Goal: Transaction & Acquisition: Book appointment/travel/reservation

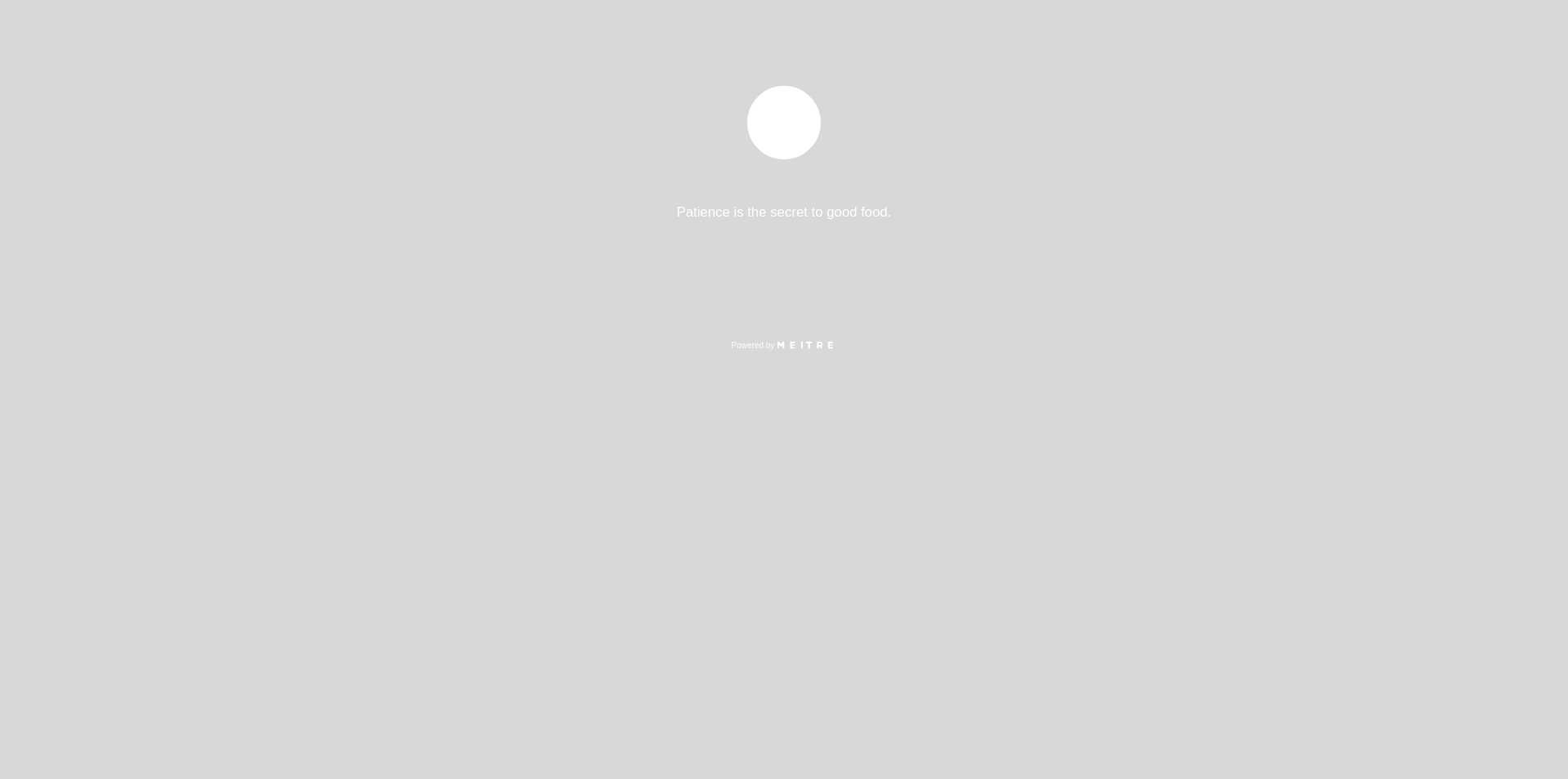
select select "es"
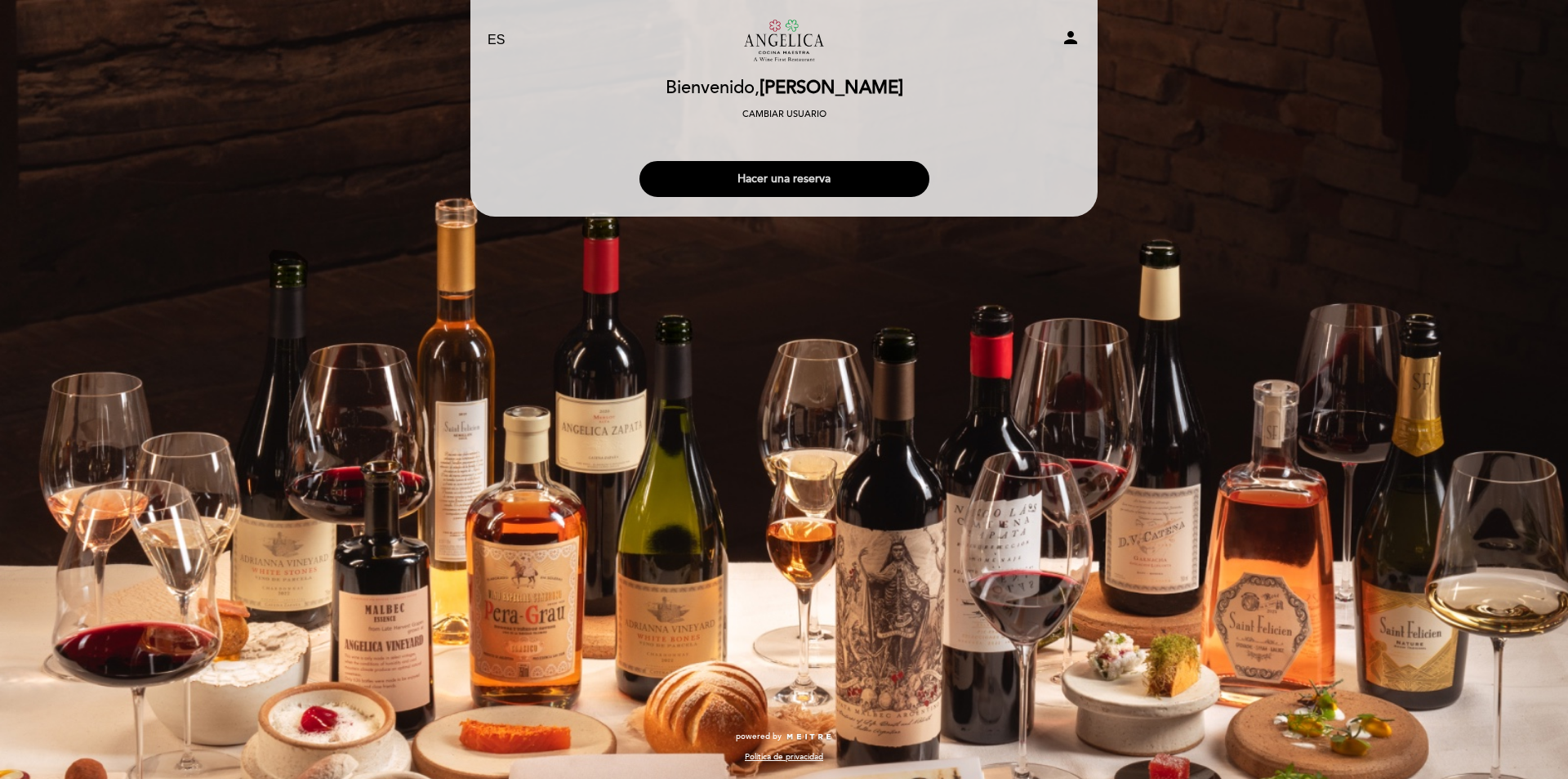
click at [754, 180] on button "Hacer una reserva" at bounding box center [784, 179] width 290 height 36
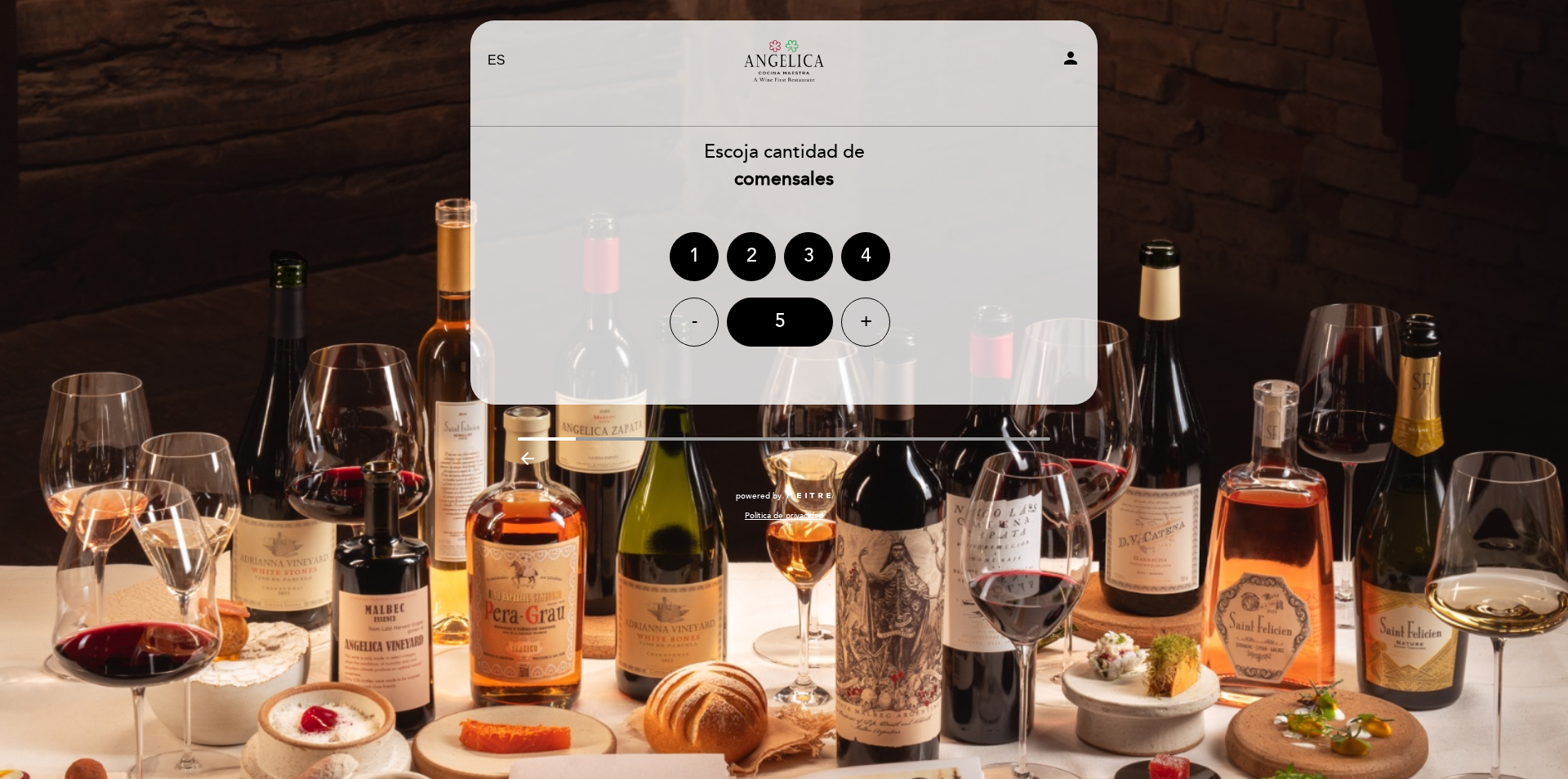
click at [761, 261] on div "2" at bounding box center [751, 257] width 49 height 49
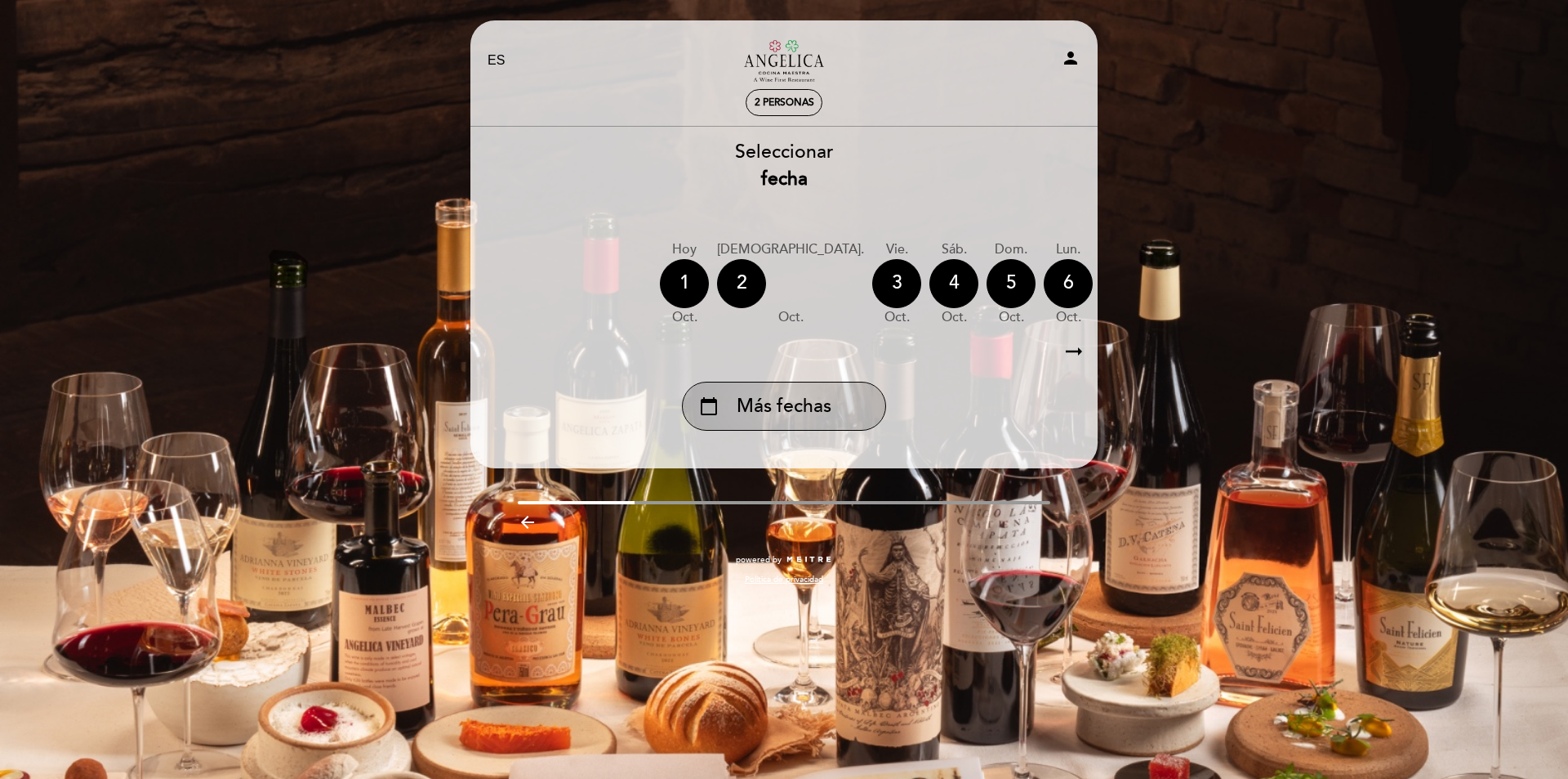
click at [831, 413] on span "Más fechas" at bounding box center [783, 406] width 95 height 27
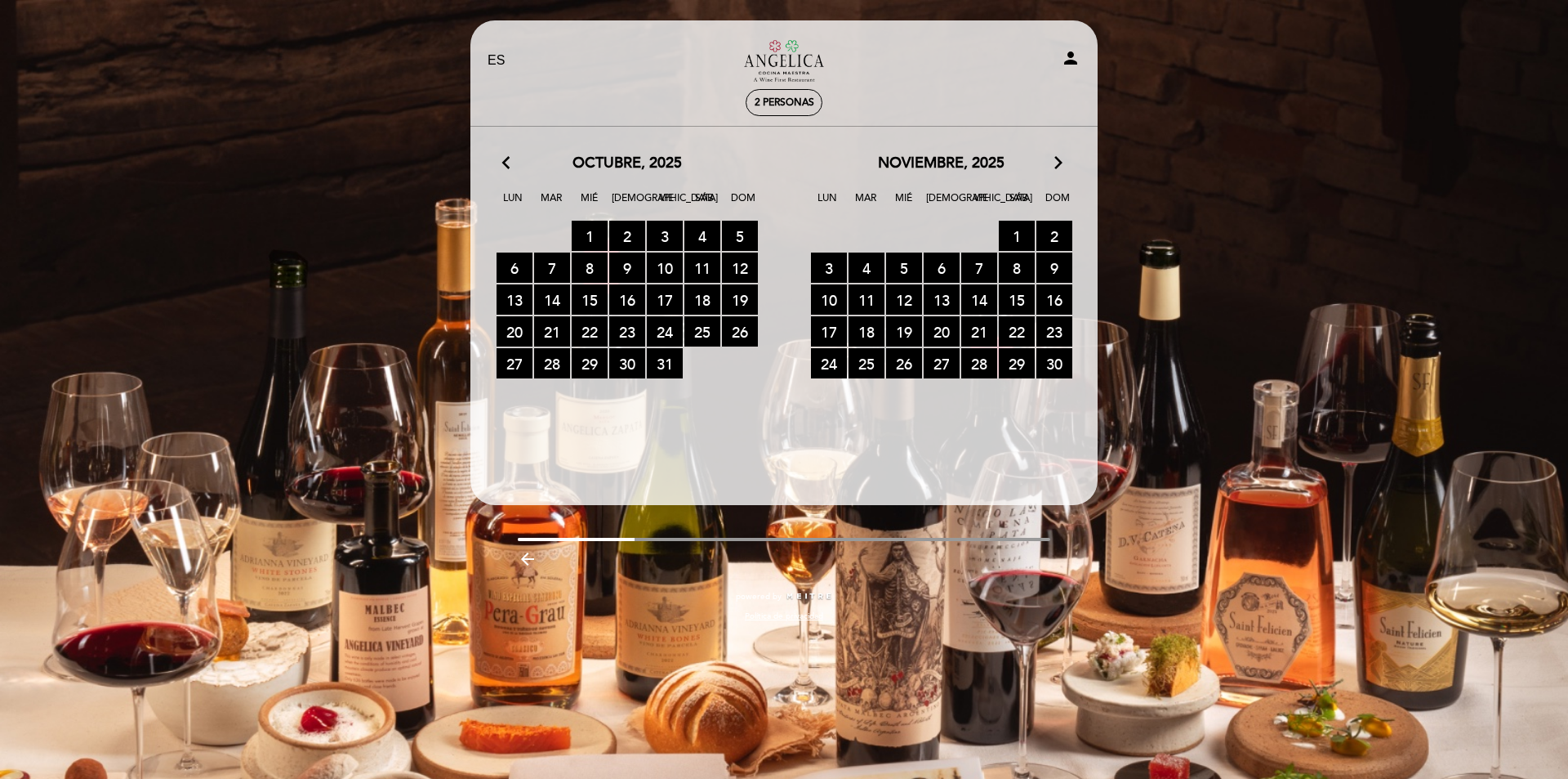
click at [1053, 166] on icon "arrow_forward_ios" at bounding box center [1059, 164] width 14 height 22
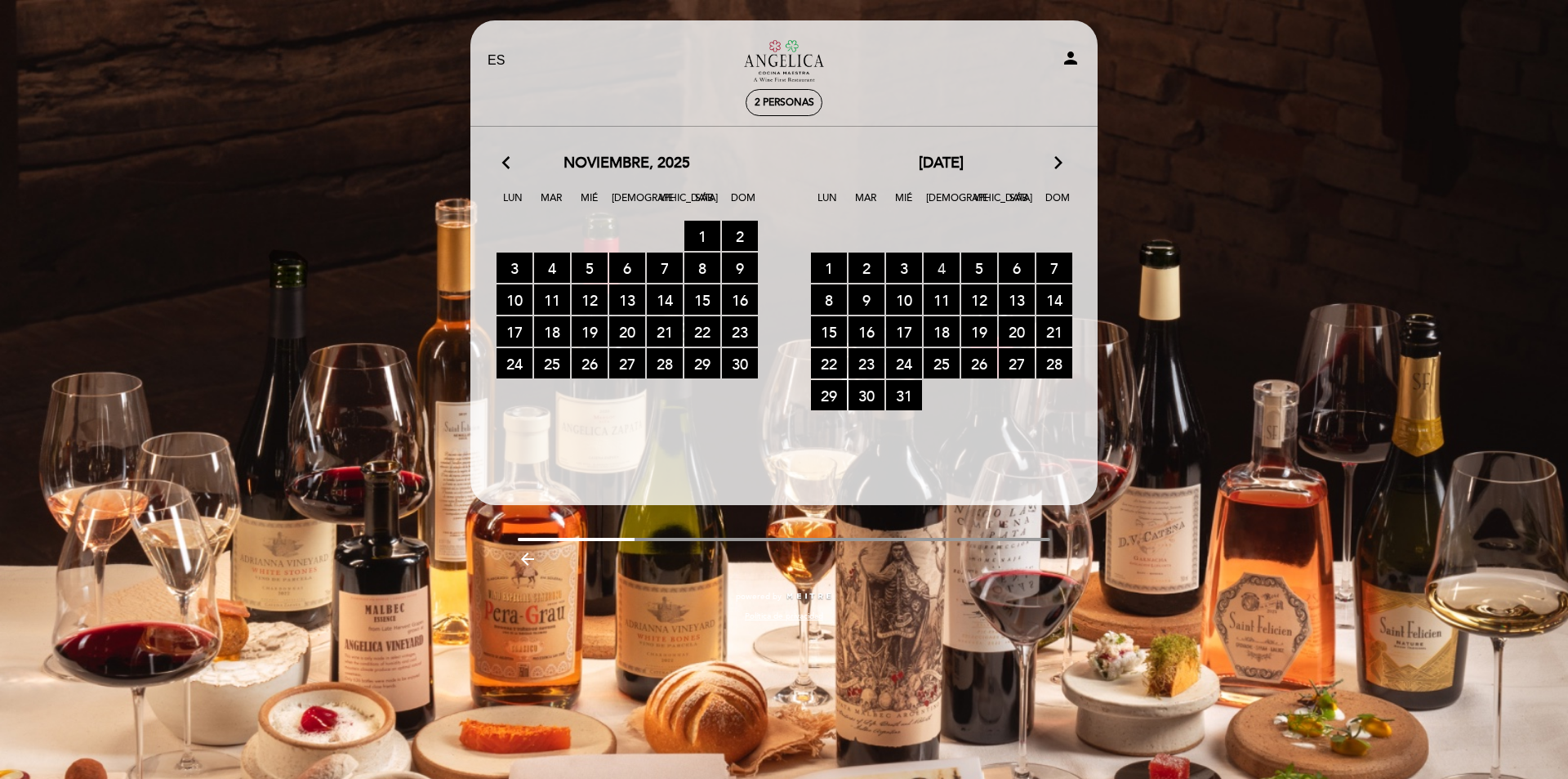
click at [947, 265] on span "4 RESERVAS DISPONIBLES" at bounding box center [942, 267] width 36 height 31
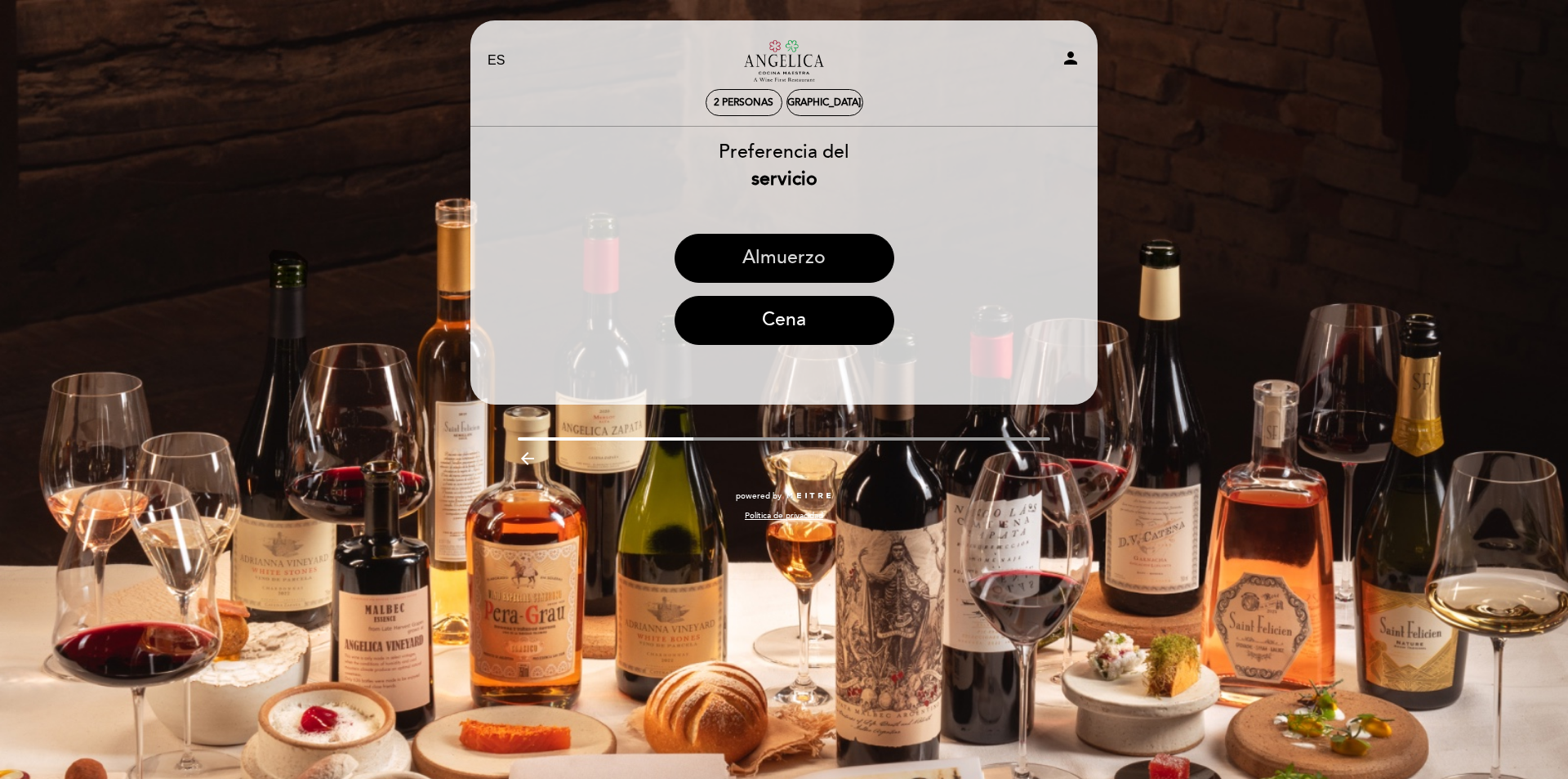
click at [819, 254] on button "Almuerzo" at bounding box center [784, 258] width 220 height 49
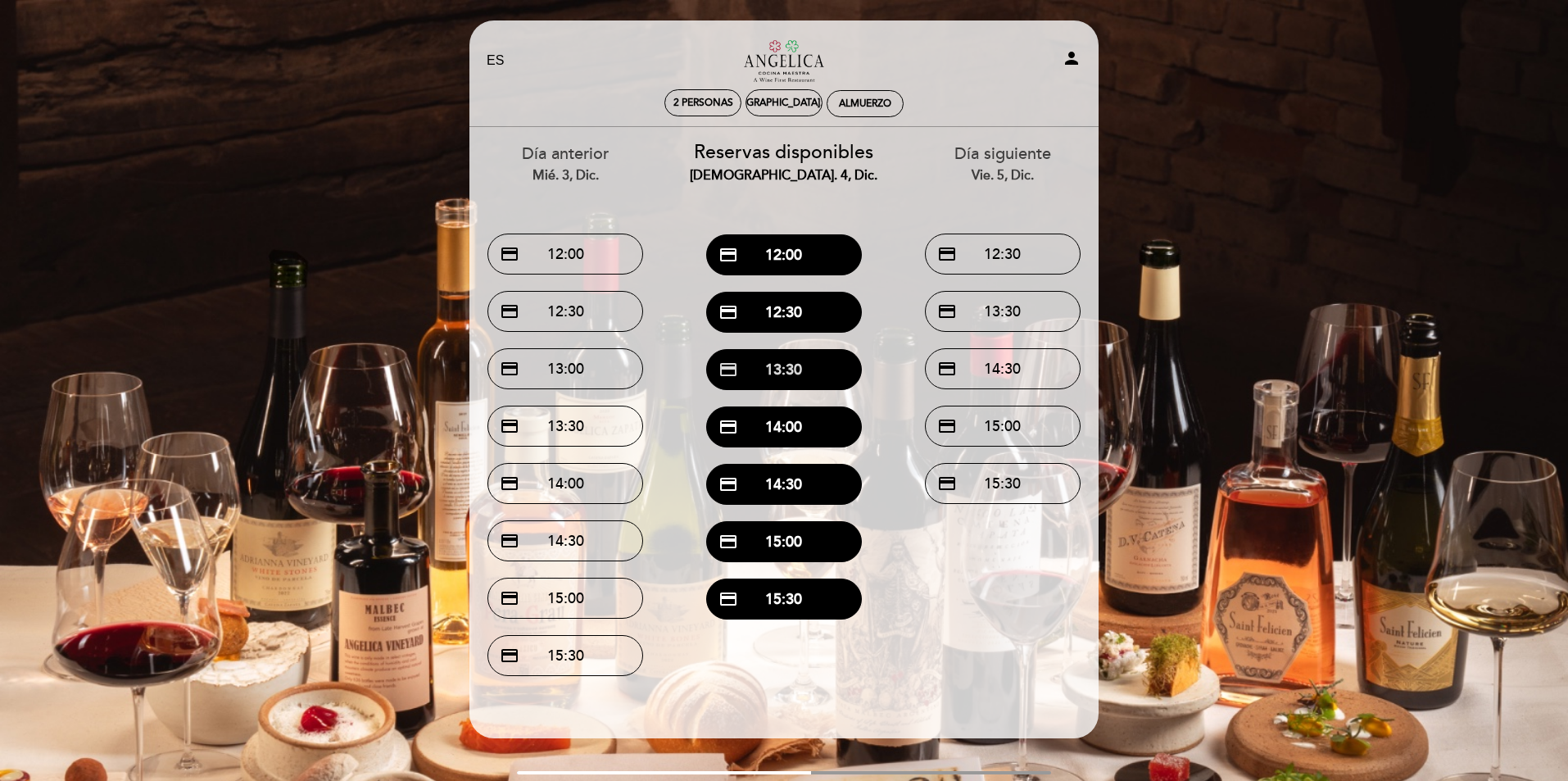
click at [793, 369] on button "credit_card 13:30" at bounding box center [784, 368] width 155 height 41
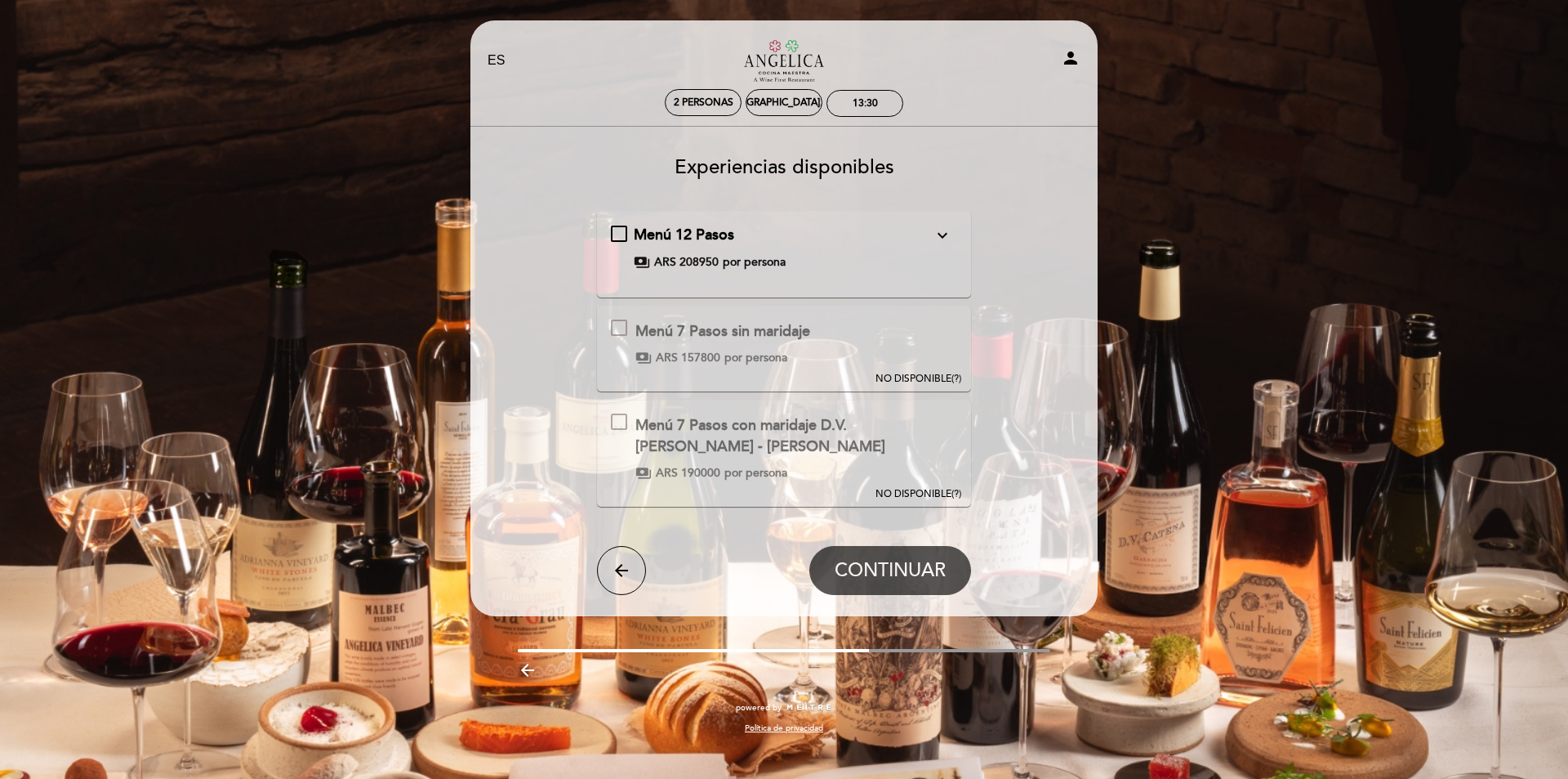
click at [625, 232] on div "Menú 12 Pasos expand_more Degustación completa de 12 pasos Servicio de agua y c…" at bounding box center [785, 247] width 347 height 46
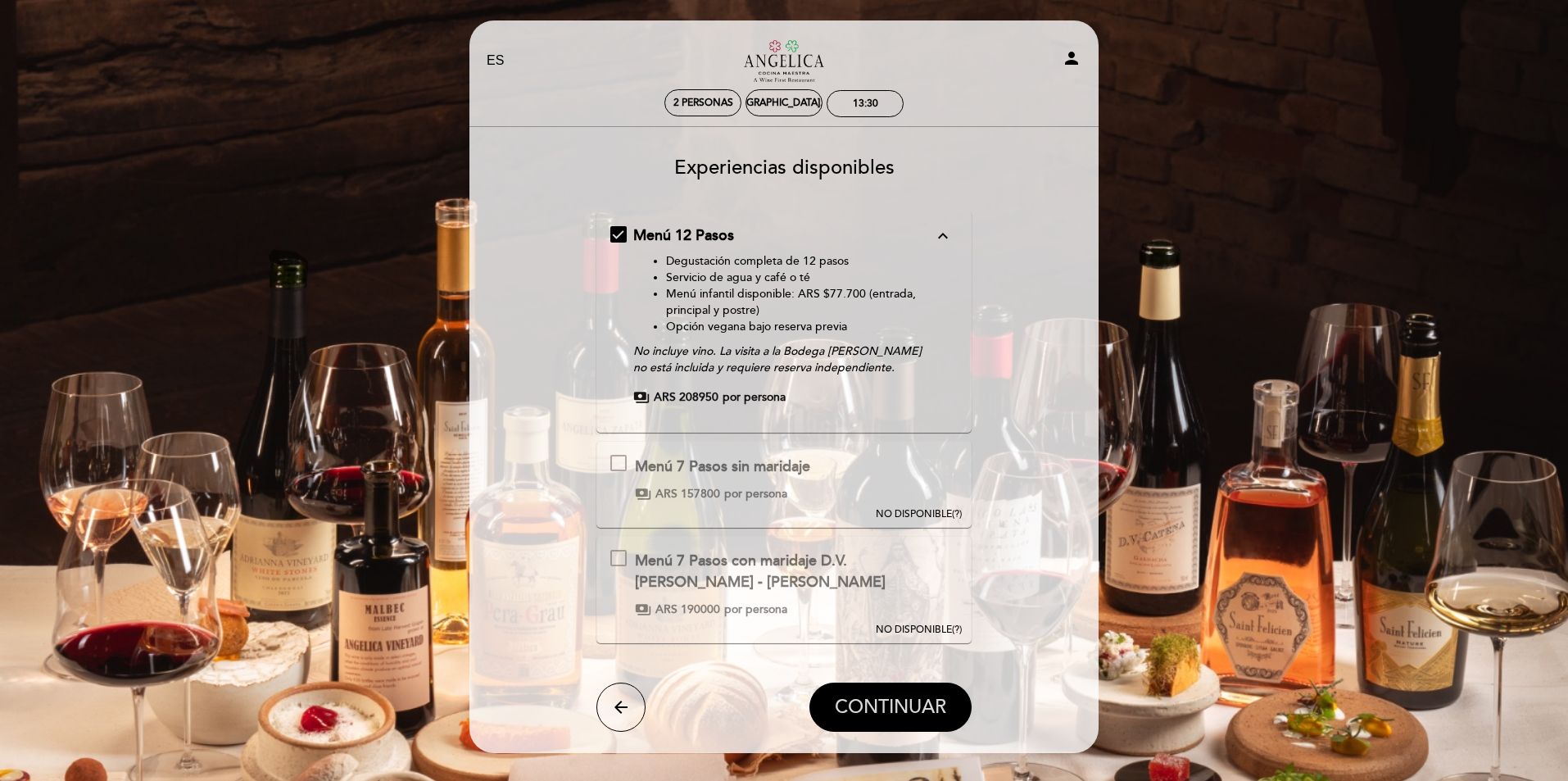
click at [896, 709] on span "CONTINUAR" at bounding box center [890, 706] width 111 height 23
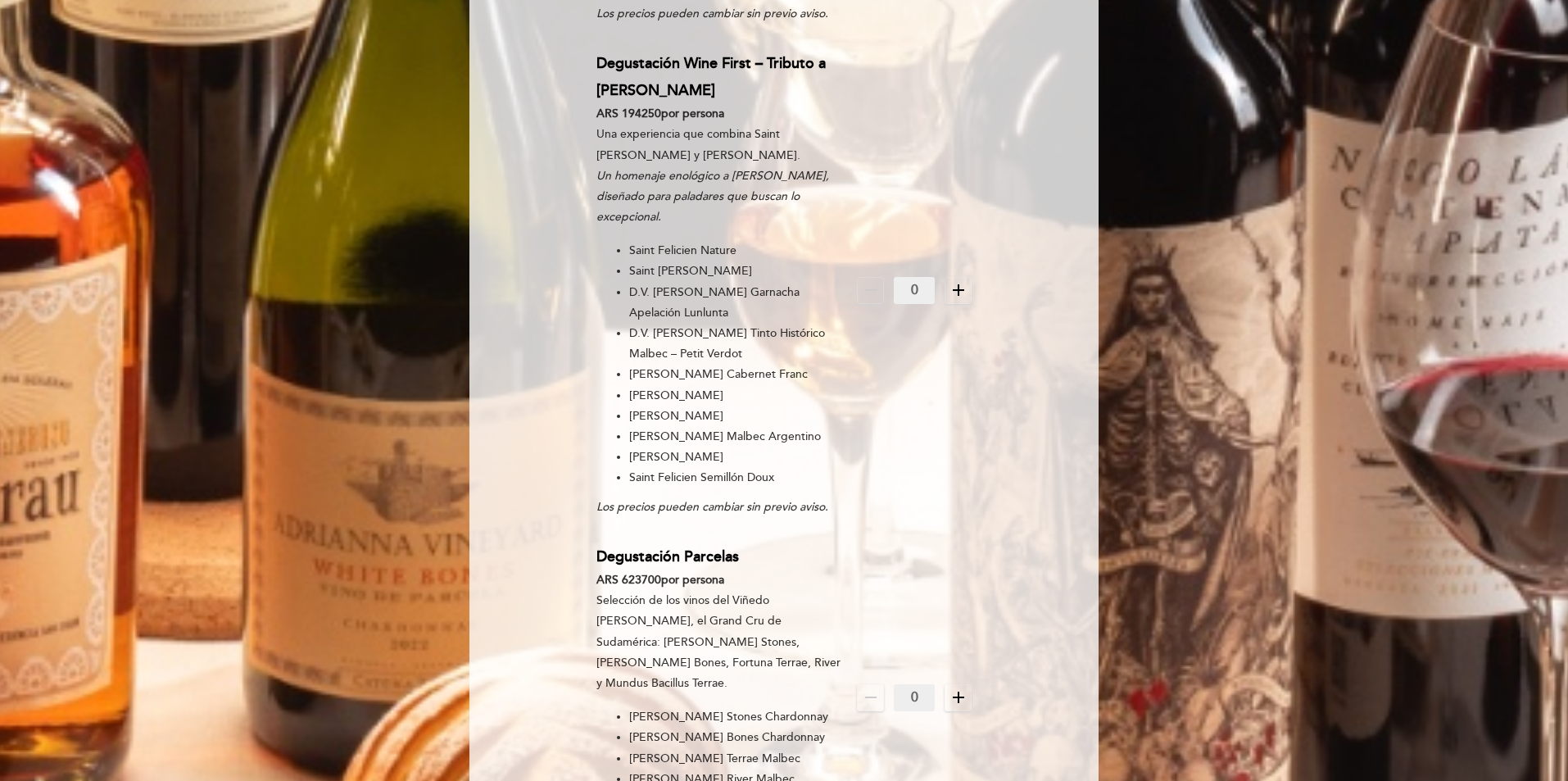
scroll to position [1392, 0]
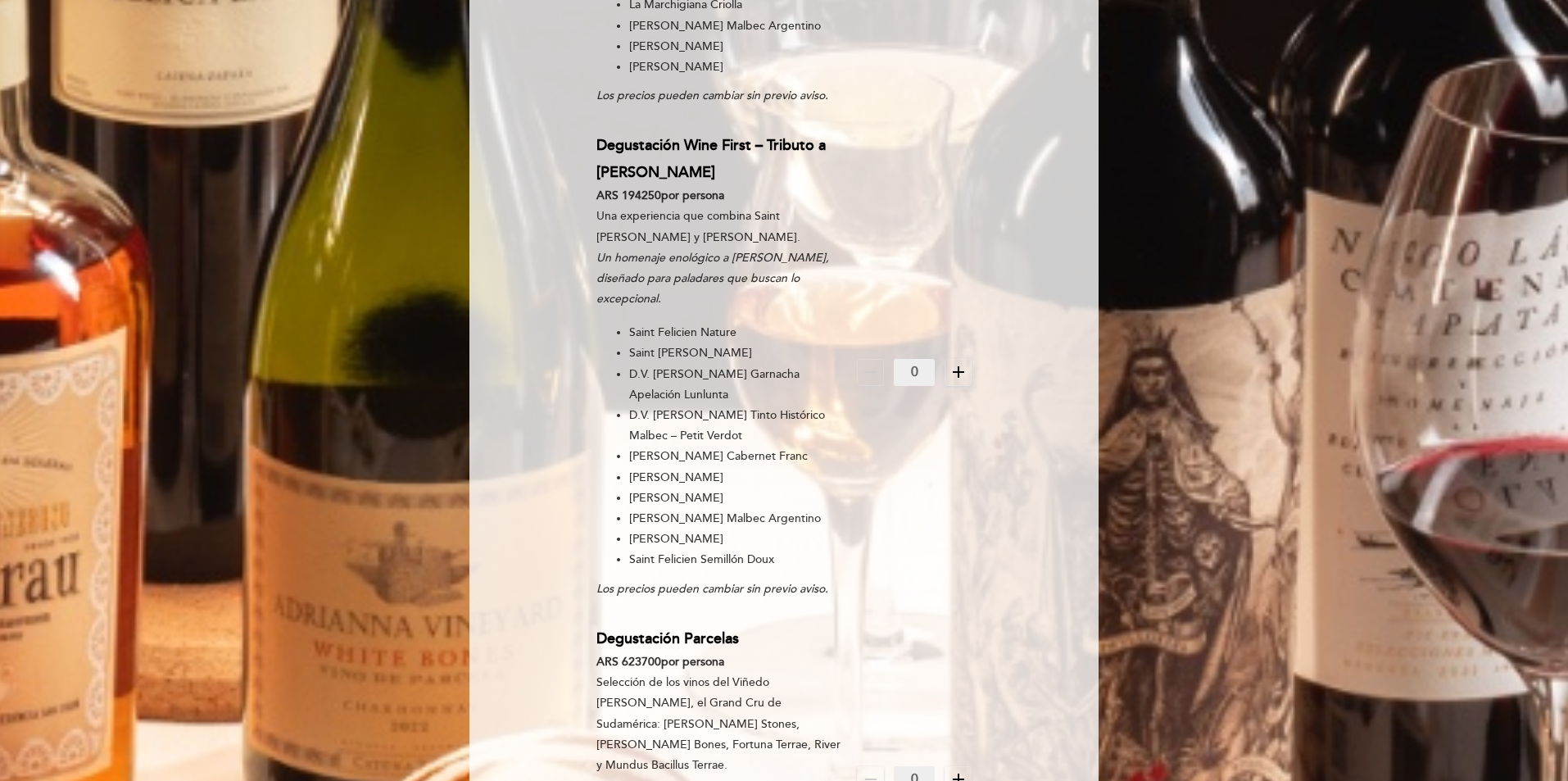
click at [963, 362] on icon "add" at bounding box center [958, 372] width 20 height 20
click at [964, 362] on icon "add" at bounding box center [958, 372] width 20 height 20
click at [878, 362] on icon "remove" at bounding box center [871, 372] width 20 height 20
drag, startPoint x: 878, startPoint y: 319, endPoint x: 887, endPoint y: 384, distance: 65.6
click at [877, 362] on icon "remove" at bounding box center [871, 372] width 20 height 20
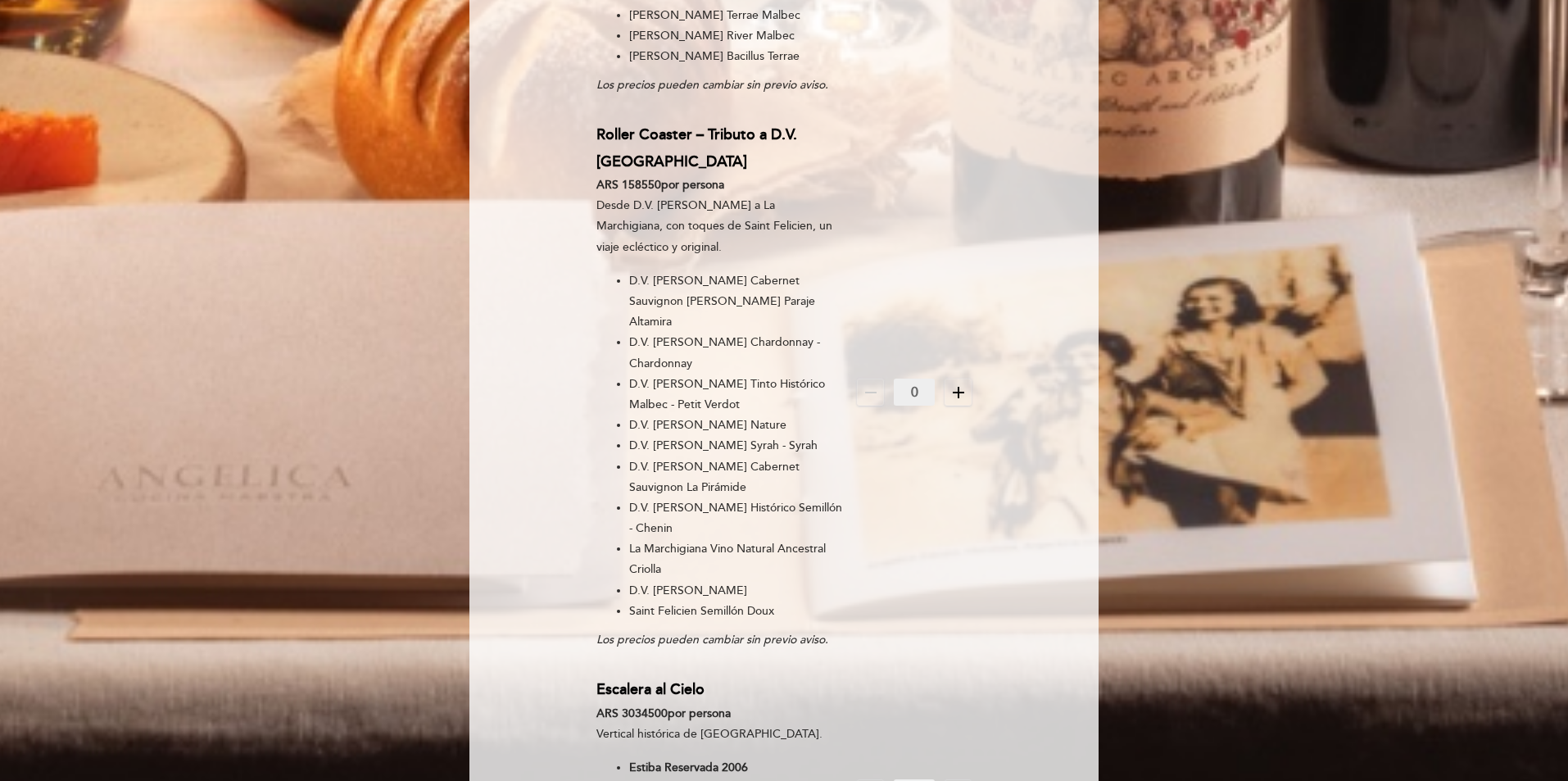
scroll to position [2211, 0]
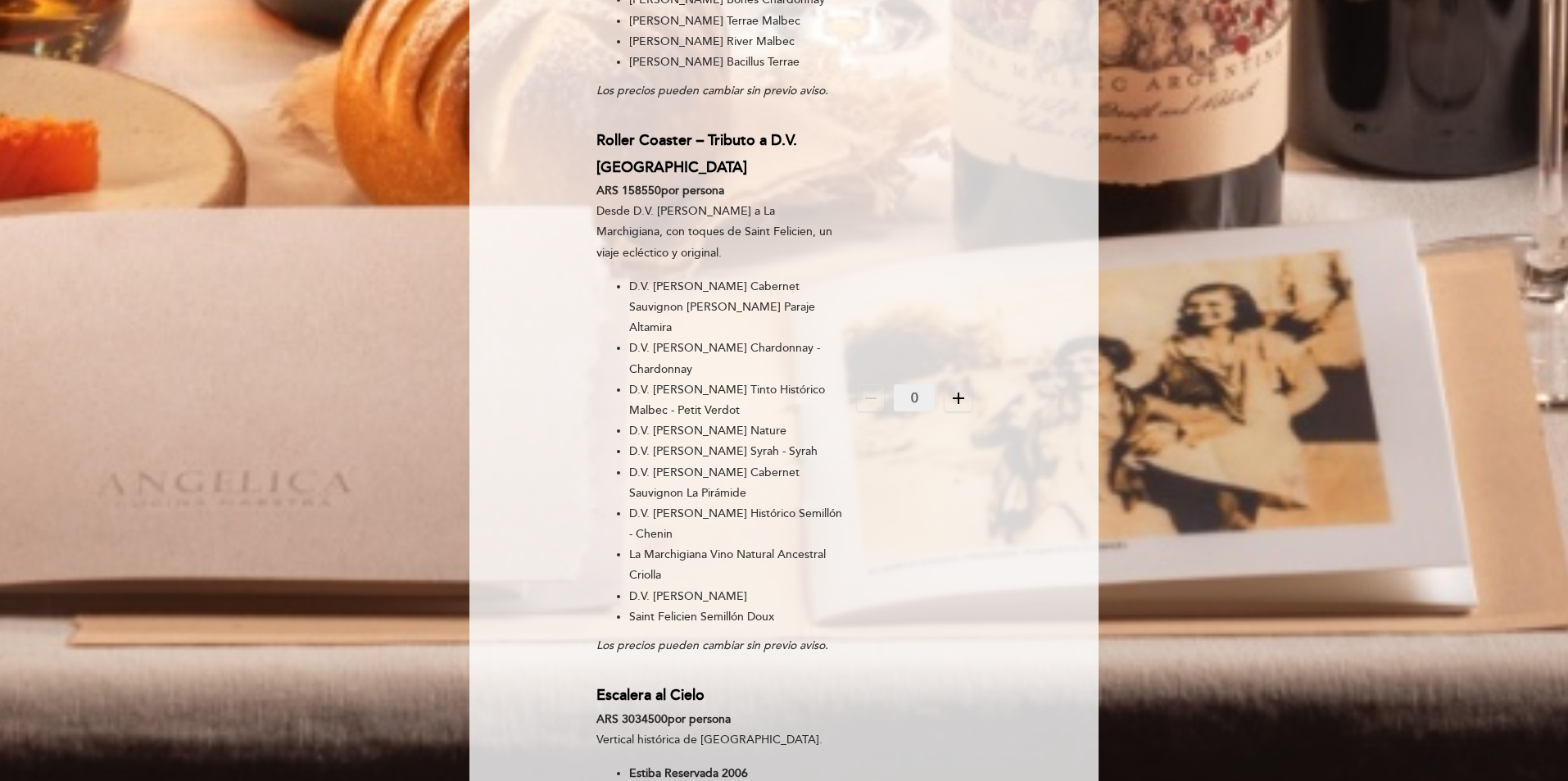
click at [963, 393] on icon "add" at bounding box center [958, 398] width 20 height 20
click at [963, 392] on icon "add" at bounding box center [958, 398] width 20 height 20
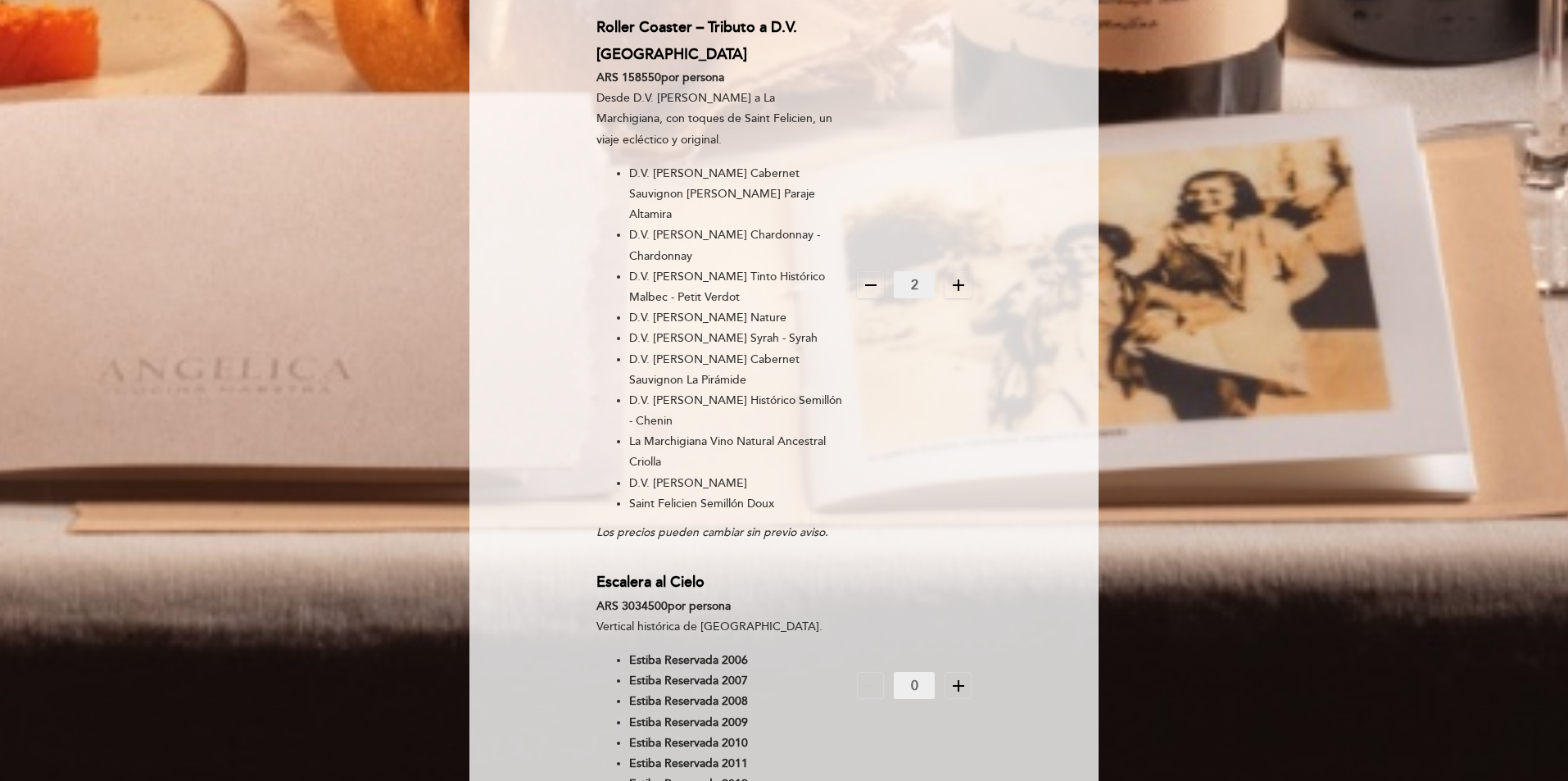
scroll to position [2539, 0]
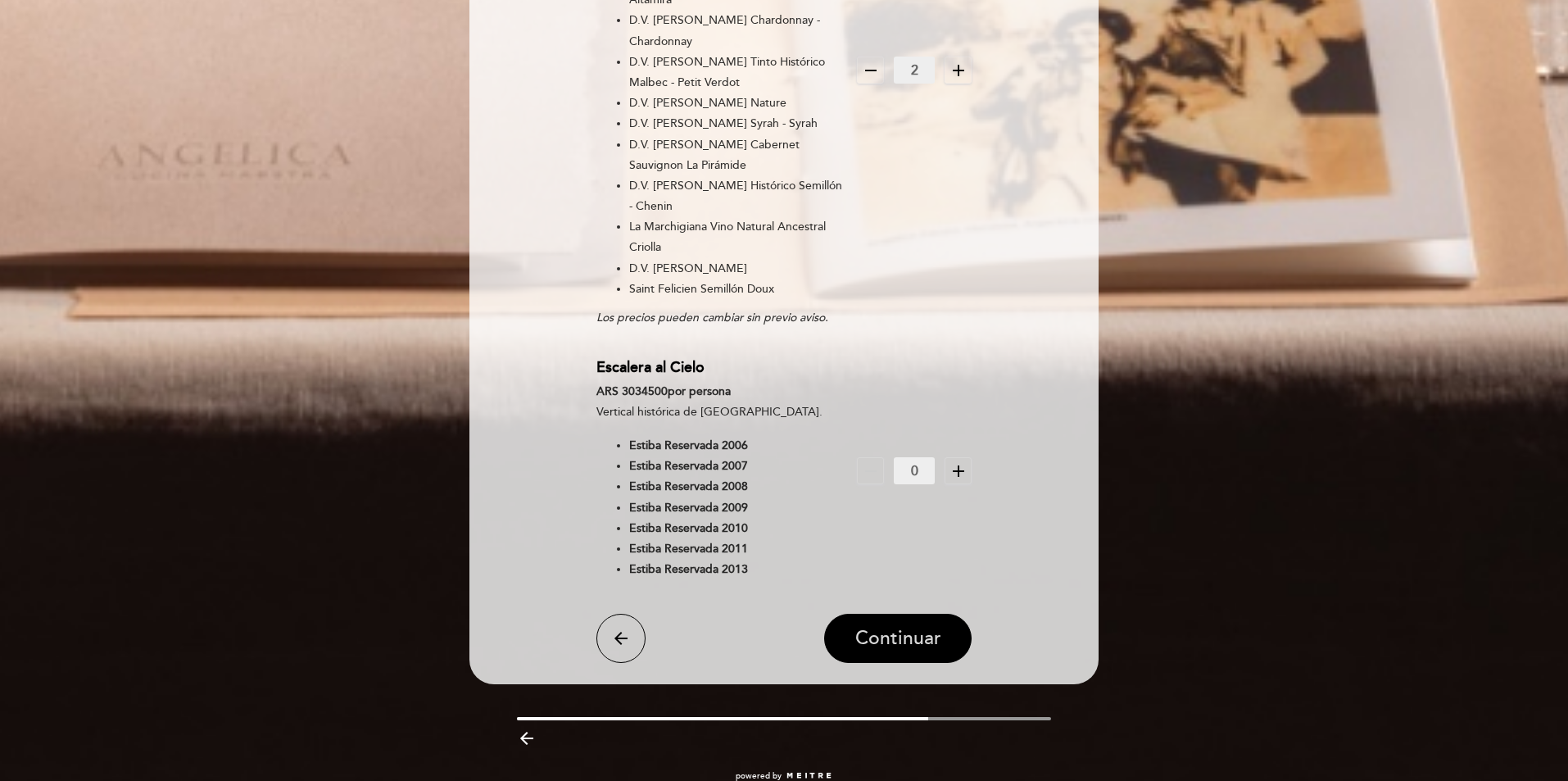
click at [939, 627] on span "Continuar" at bounding box center [898, 637] width 86 height 23
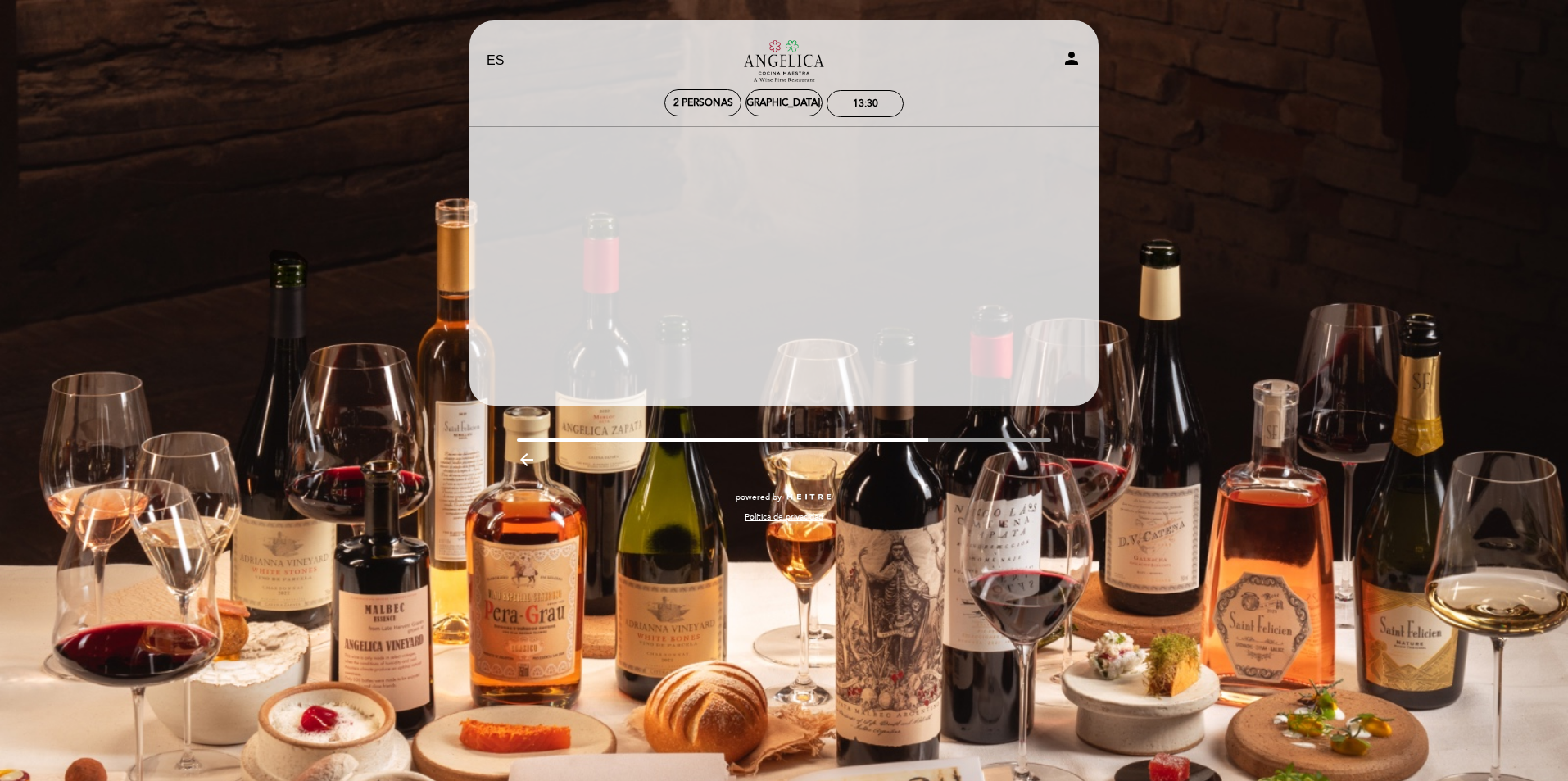
scroll to position [0, 0]
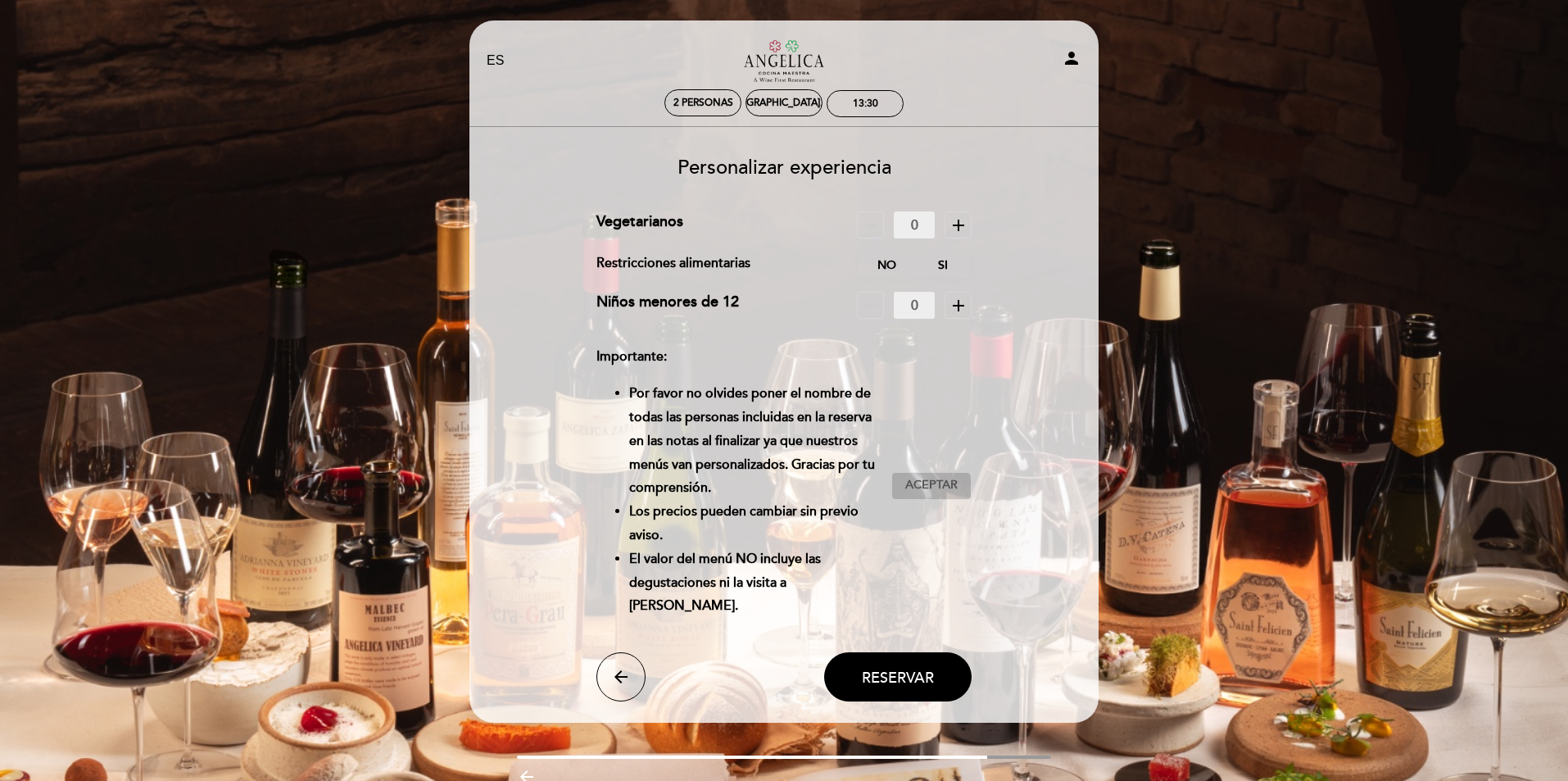
click at [933, 486] on span "Aceptar" at bounding box center [931, 485] width 52 height 17
click at [893, 680] on span "Reservar" at bounding box center [898, 676] width 72 height 18
click at [890, 265] on label "No" at bounding box center [887, 265] width 58 height 27
click at [924, 684] on span "Reservar" at bounding box center [898, 676] width 72 height 18
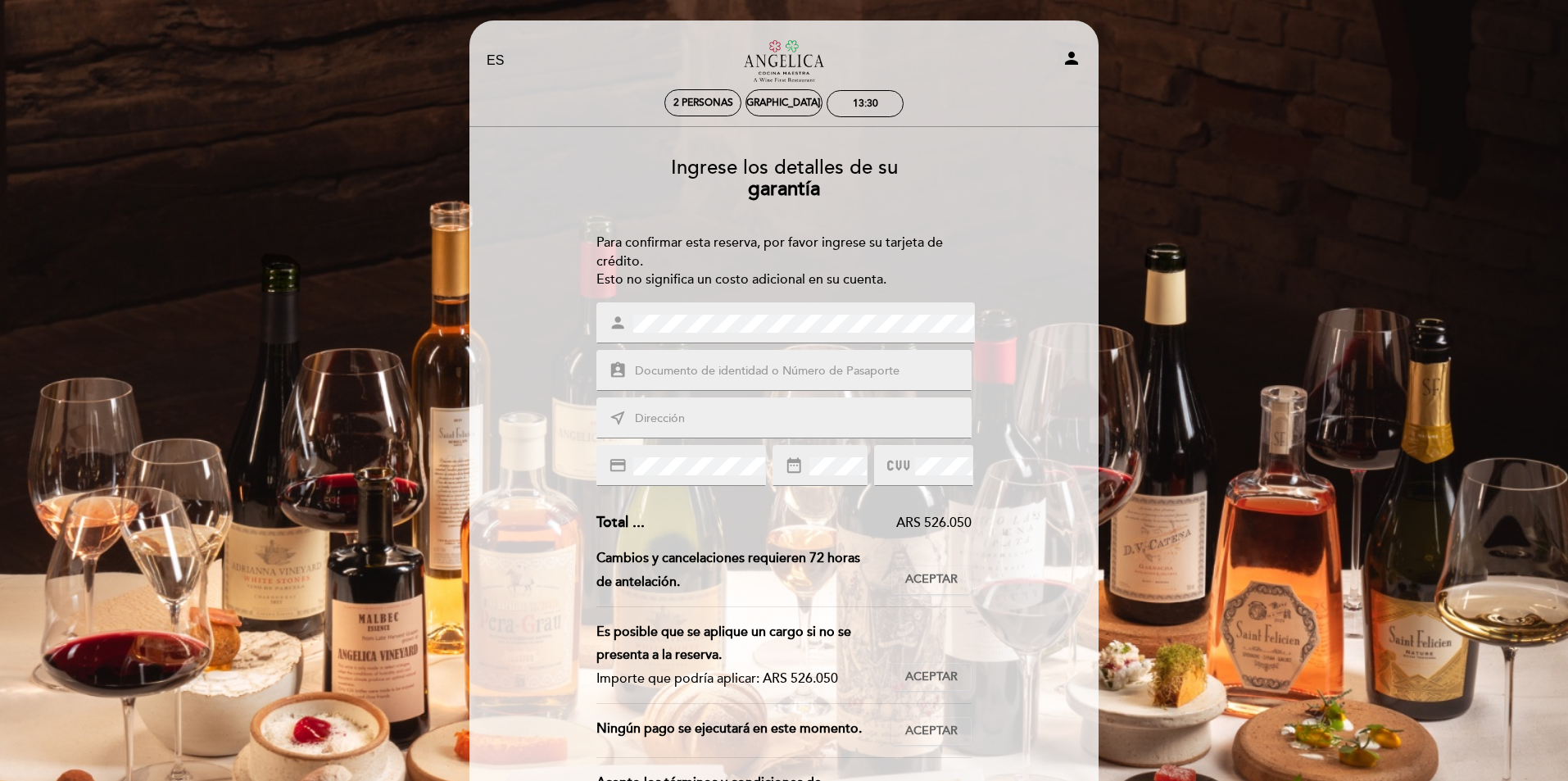
click at [739, 367] on input "text" at bounding box center [803, 371] width 341 height 19
type input "34670382"
click at [723, 426] on input "text" at bounding box center [803, 419] width 341 height 19
type input "[PERSON_NAME] 2185"
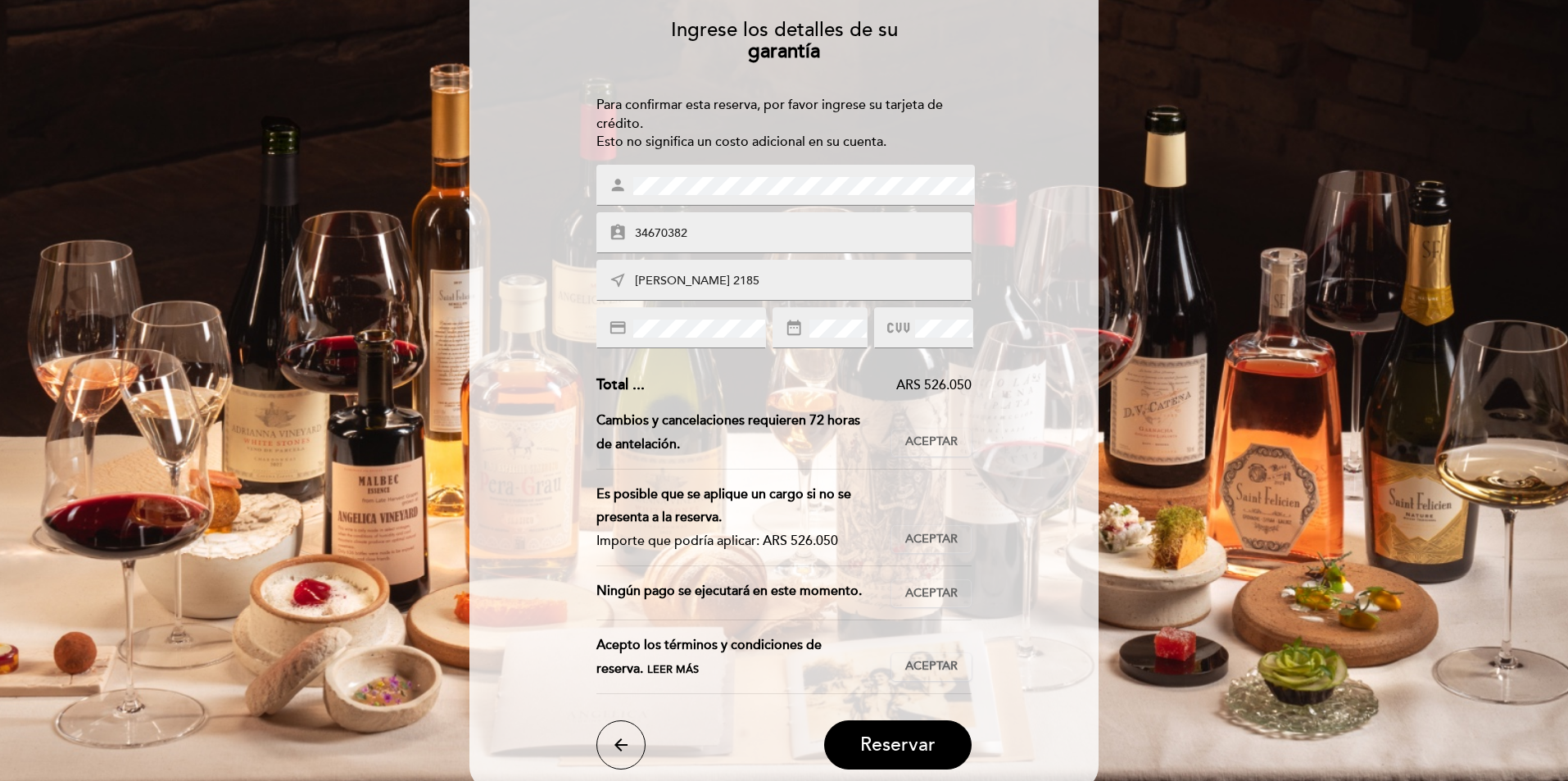
scroll to position [163, 0]
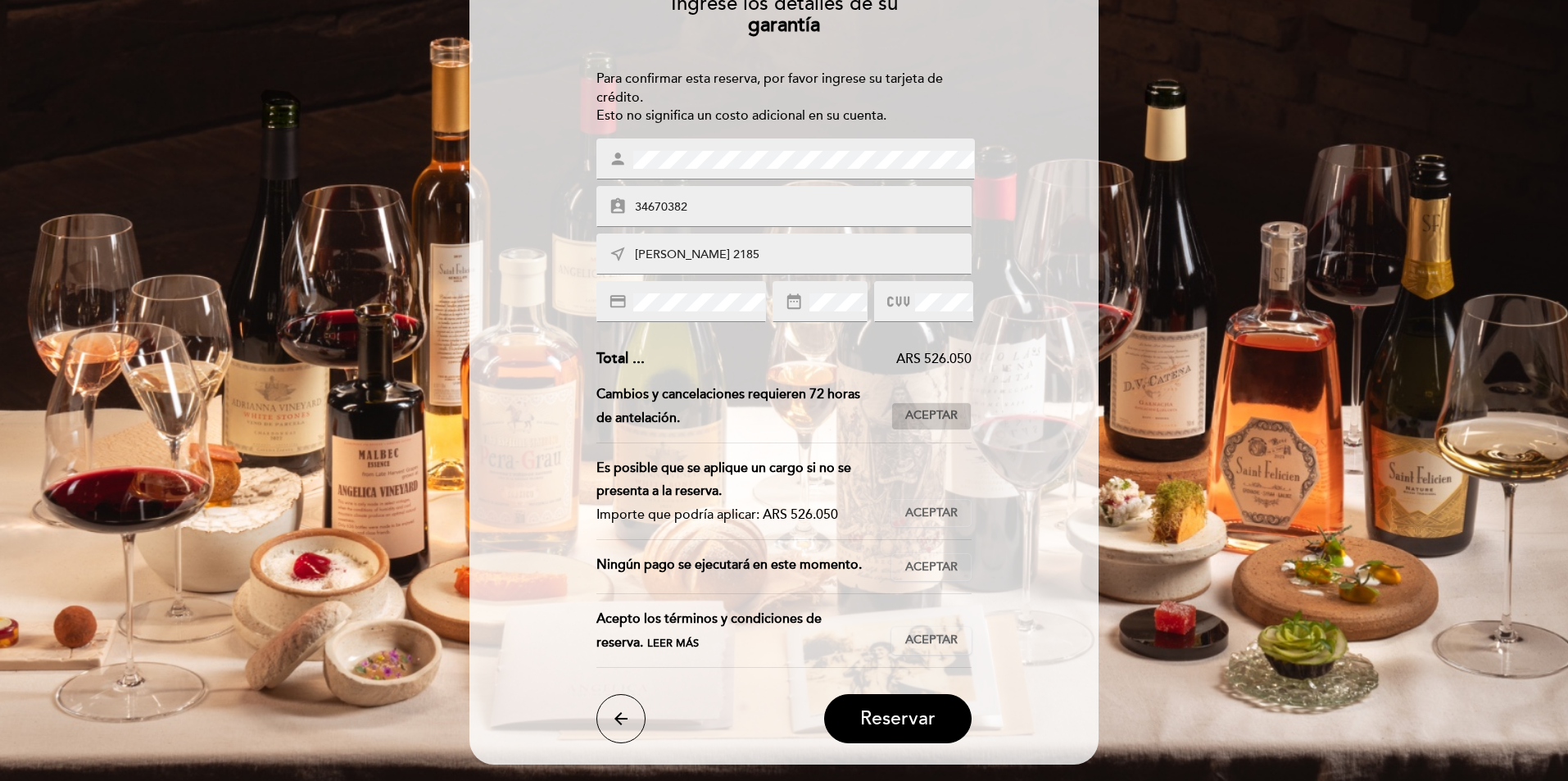
click at [929, 422] on span "Aceptar" at bounding box center [931, 415] width 52 height 17
click at [944, 512] on span "Aceptar" at bounding box center [931, 513] width 52 height 17
click at [937, 575] on span "Aceptar" at bounding box center [931, 567] width 52 height 17
click at [939, 639] on span "Aceptar" at bounding box center [931, 639] width 52 height 17
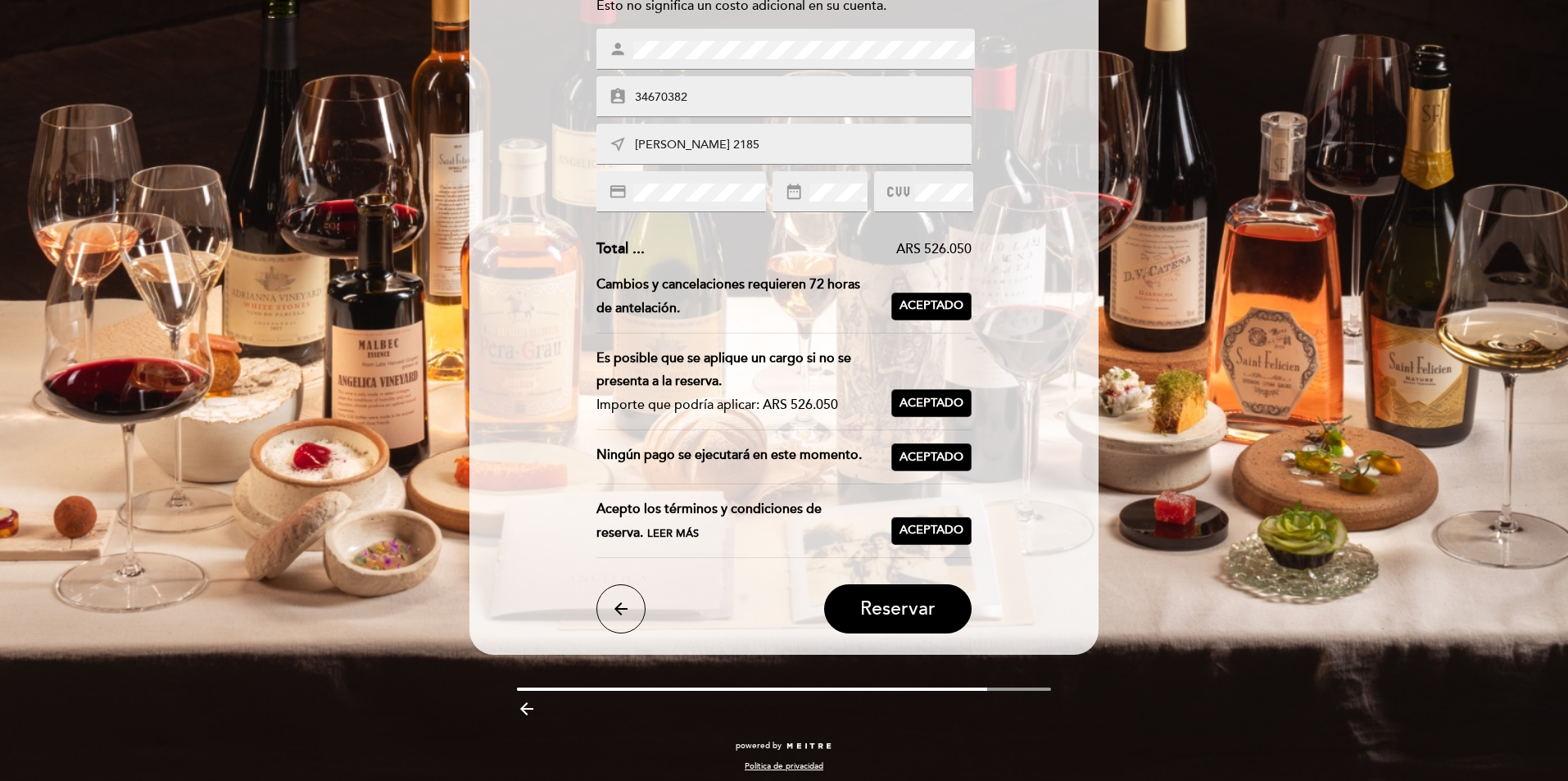
scroll to position [281, 0]
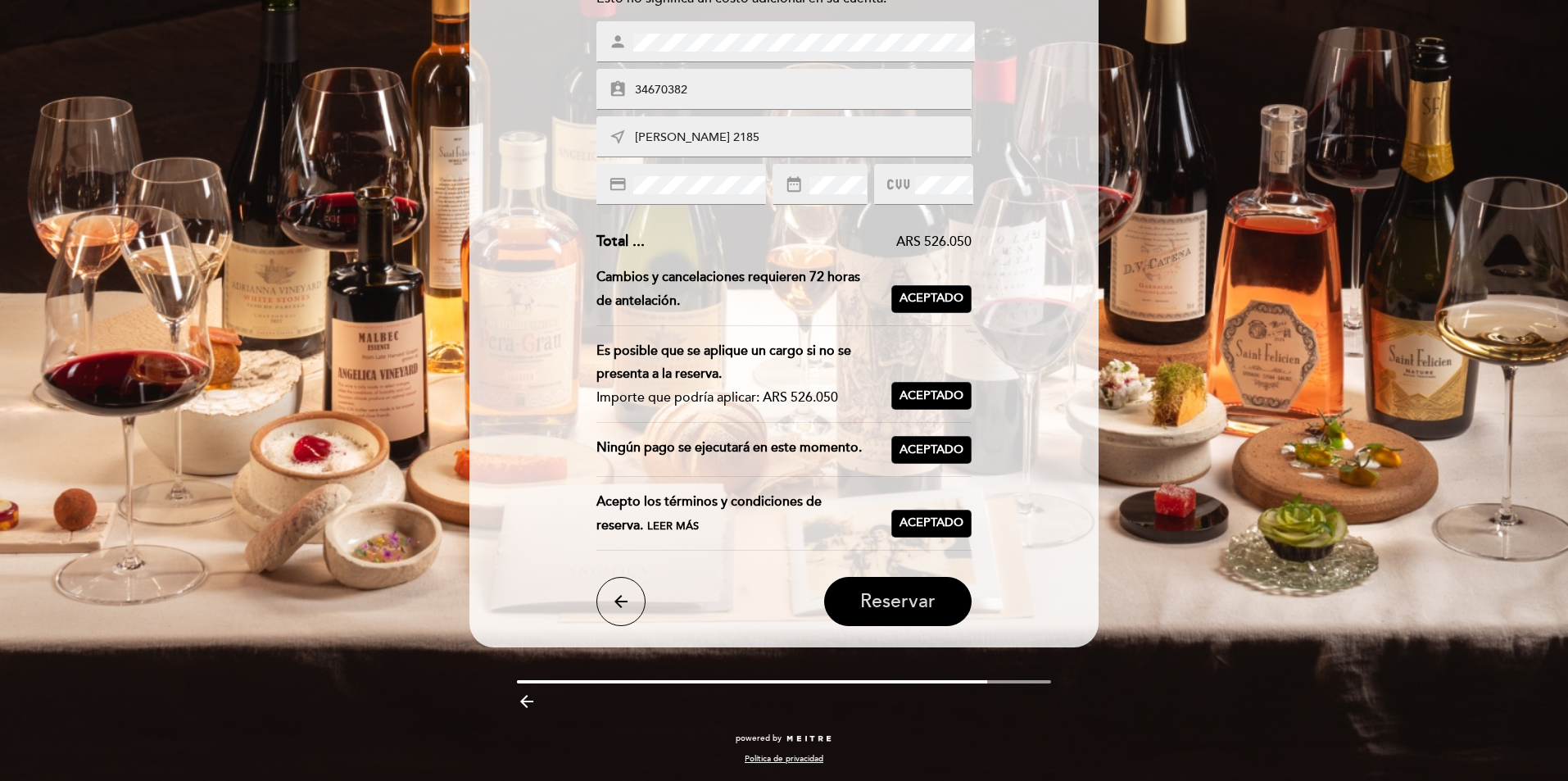
click at [896, 599] on span "Reservar" at bounding box center [898, 600] width 75 height 23
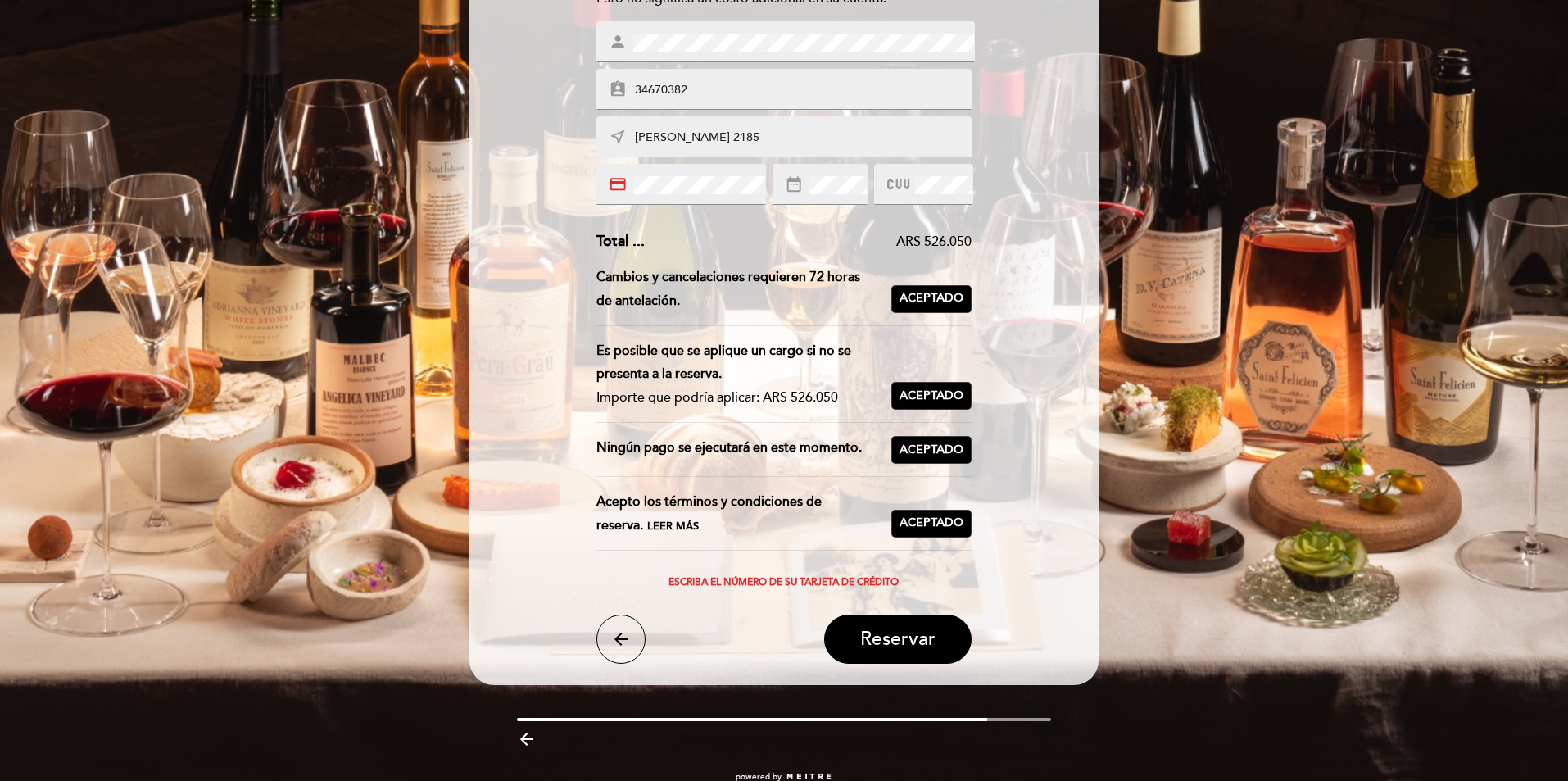
click at [622, 169] on div "credit_card" at bounding box center [681, 183] width 170 height 41
click at [898, 648] on span "Reservar" at bounding box center [898, 638] width 75 height 23
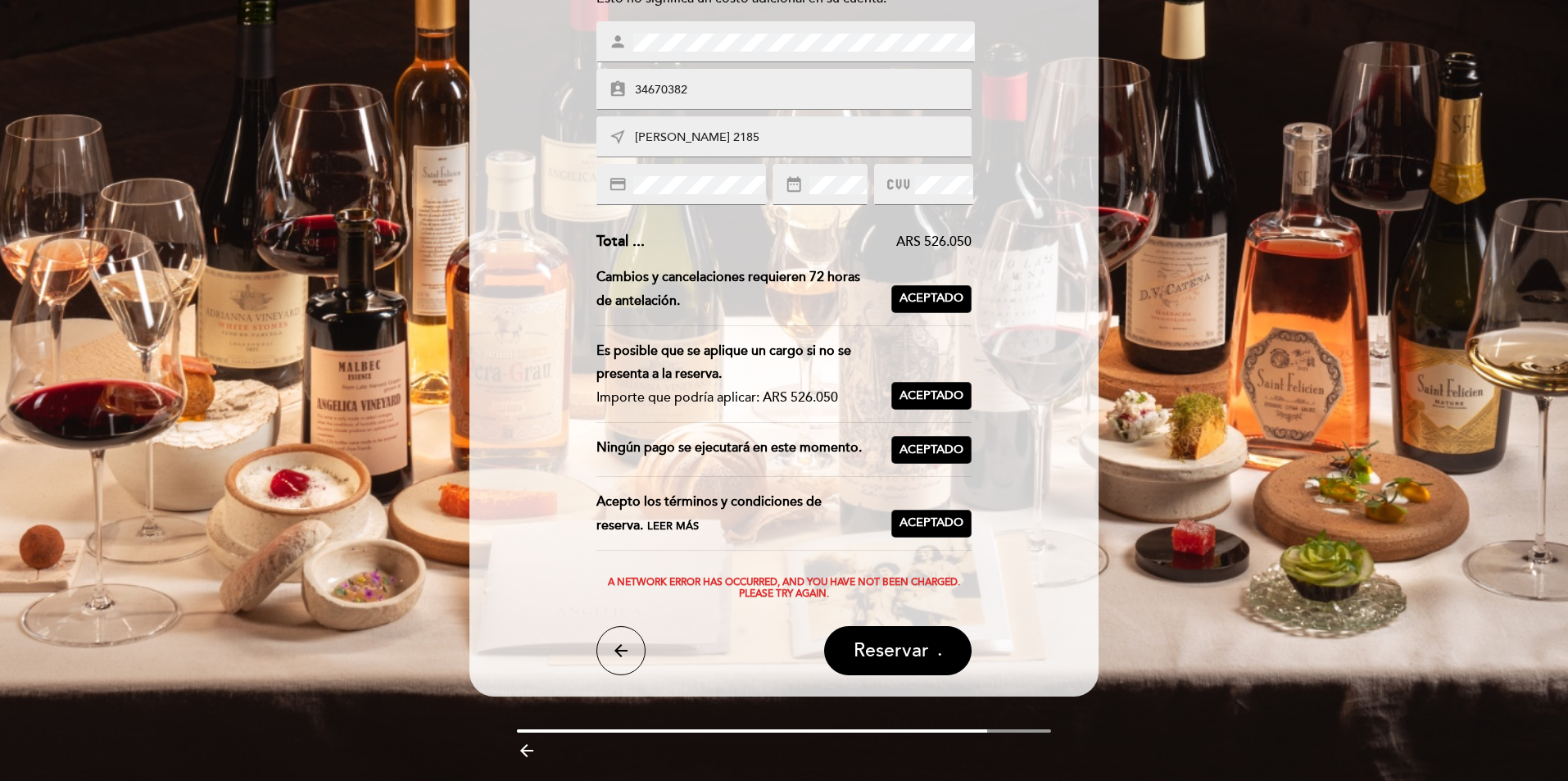
click at [616, 174] on div "credit_card" at bounding box center [681, 183] width 170 height 41
click at [1078, 309] on div "Ingrese los detalles de su garantía Para confirmar esta reserva, por favor ingr…" at bounding box center [783, 269] width 606 height 812
click at [910, 654] on span "Reservar" at bounding box center [891, 650] width 75 height 23
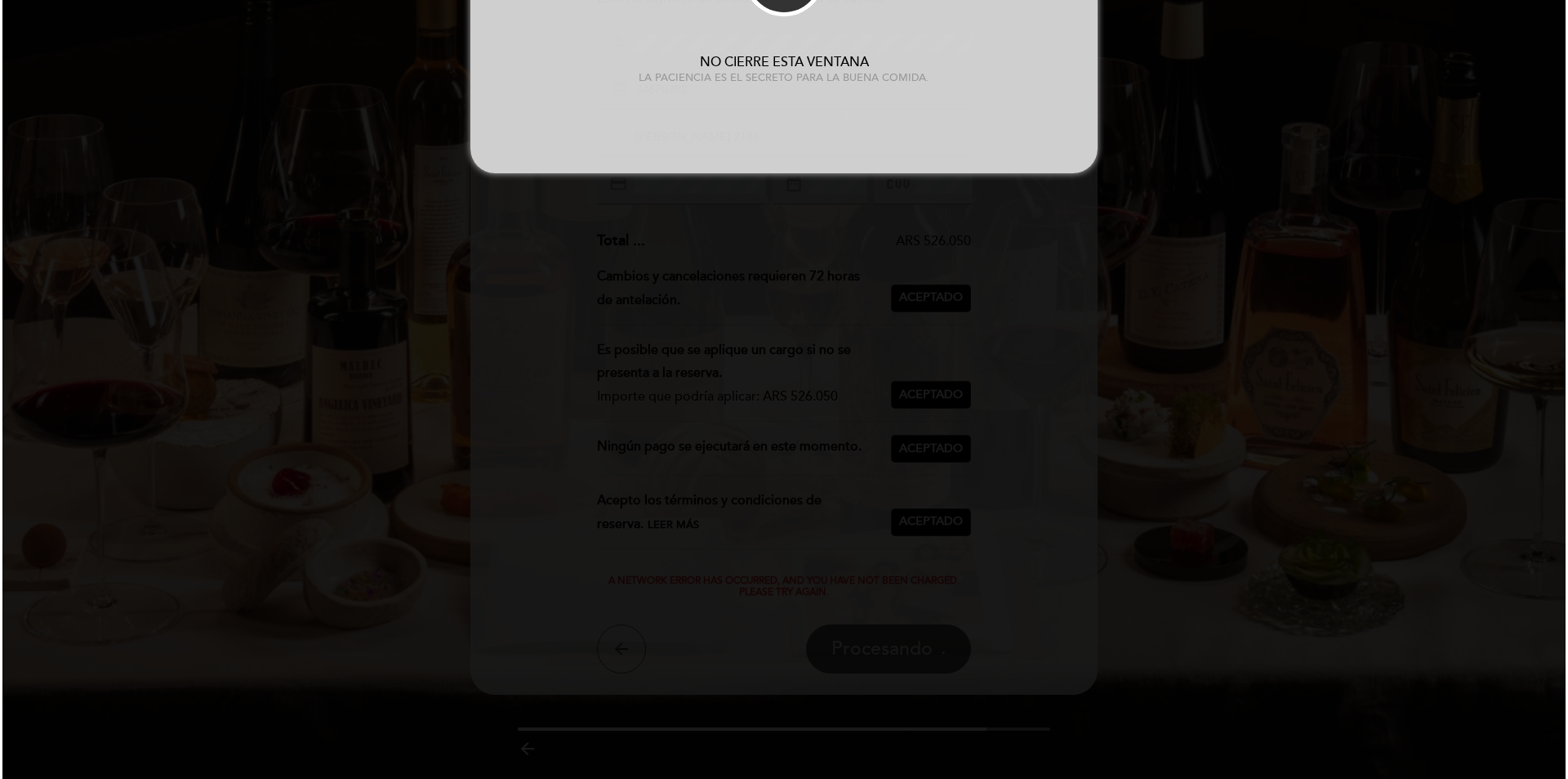
scroll to position [0, 0]
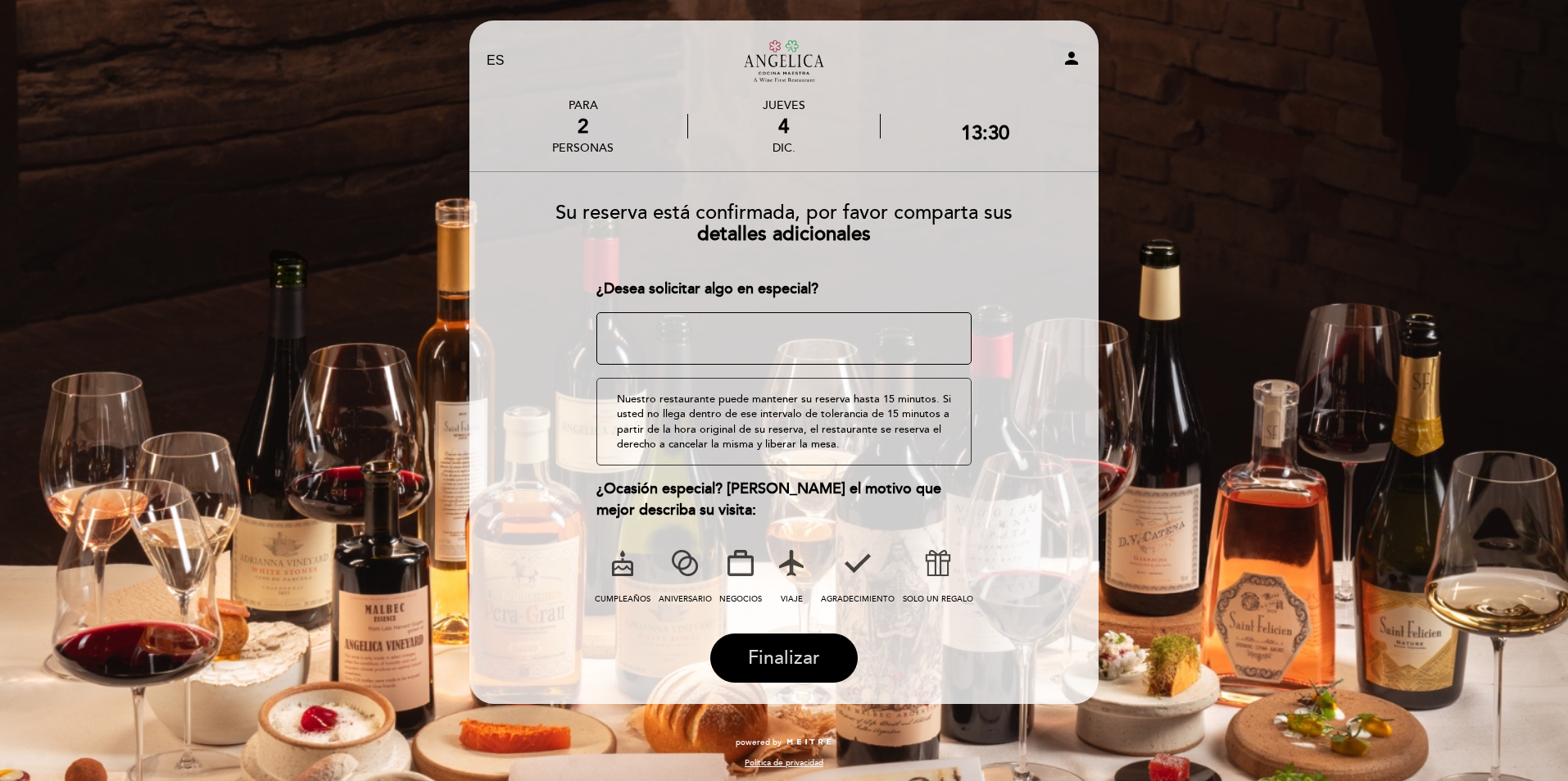
click at [807, 648] on span "Finalizar" at bounding box center [784, 657] width 72 height 23
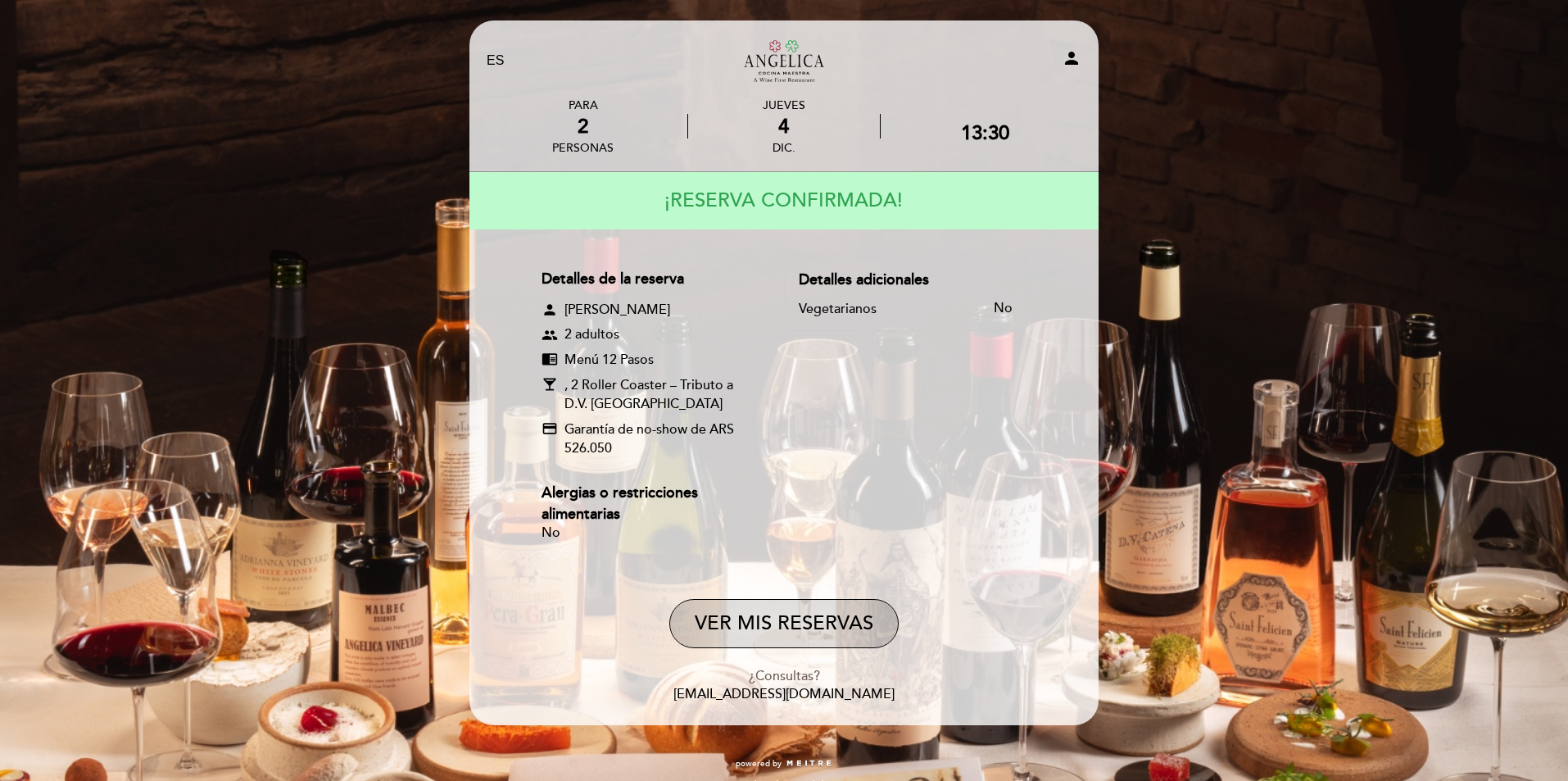
click at [817, 622] on button "VER MIS RESERVAS" at bounding box center [784, 623] width 229 height 49
select select "es"
